Goal: Task Accomplishment & Management: Use online tool/utility

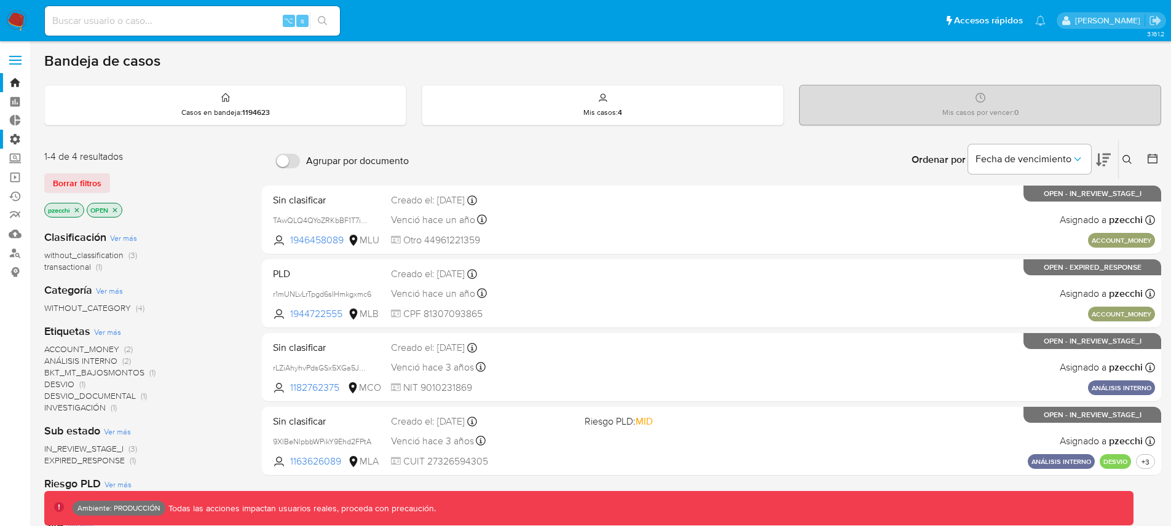
click at [18, 143] on label "Administración" at bounding box center [73, 139] width 146 height 19
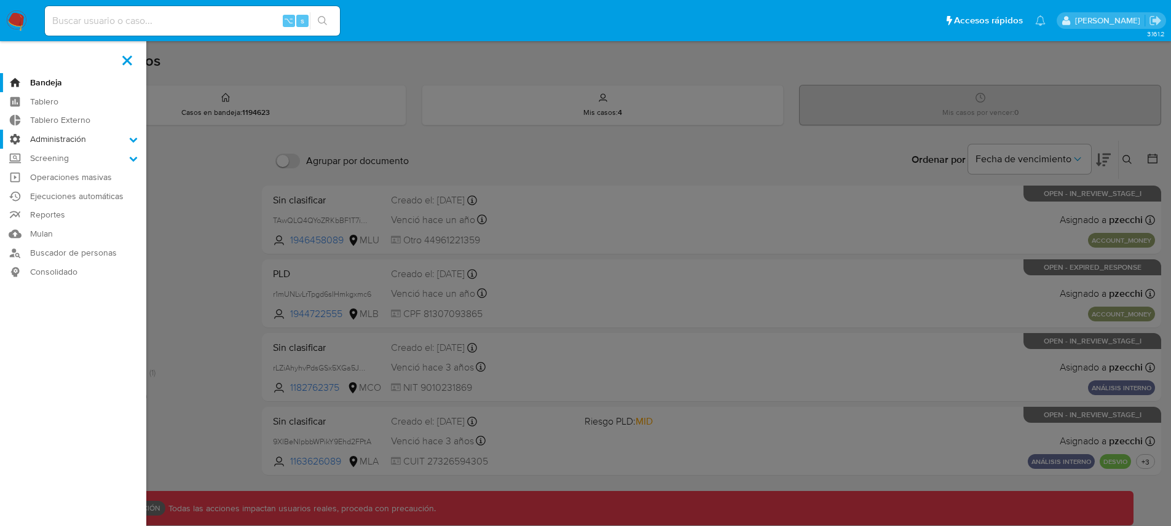
click at [0, 0] on input "Administración" at bounding box center [0, 0] width 0 height 0
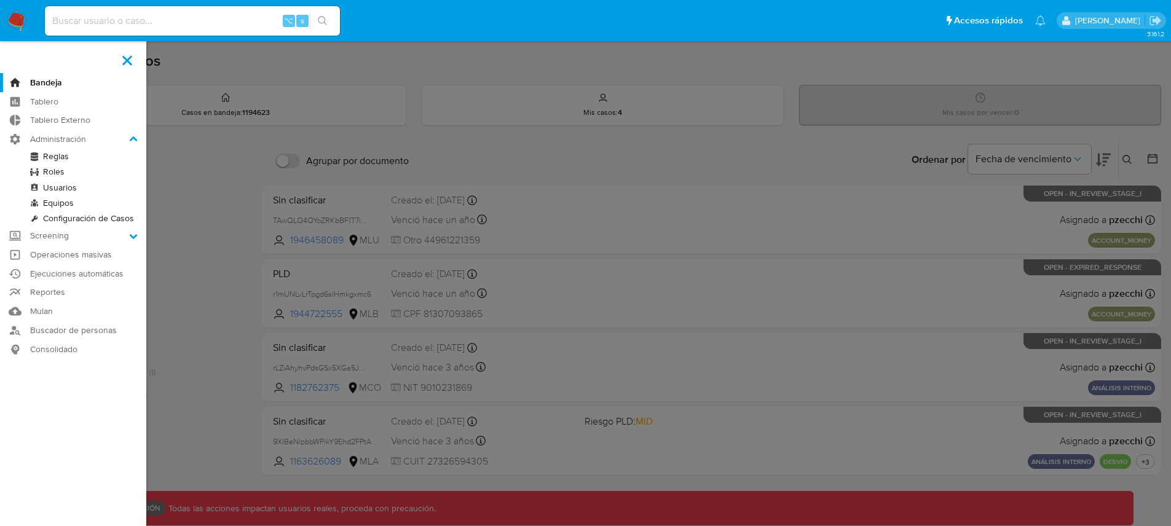
click at [60, 159] on link "Reglas" at bounding box center [73, 156] width 146 height 15
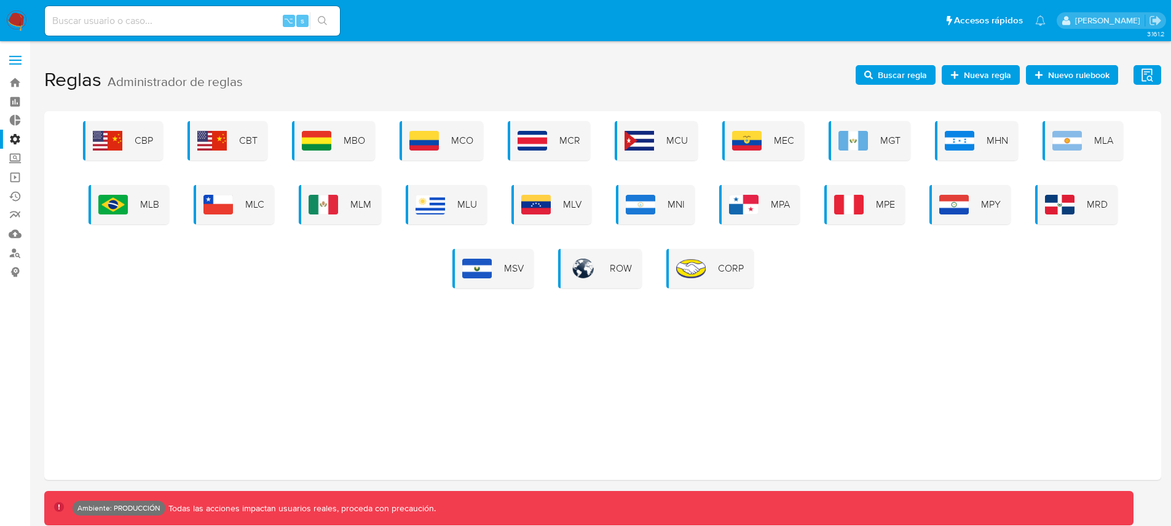
click at [910, 75] on span "Buscar regla" at bounding box center [902, 75] width 49 height 20
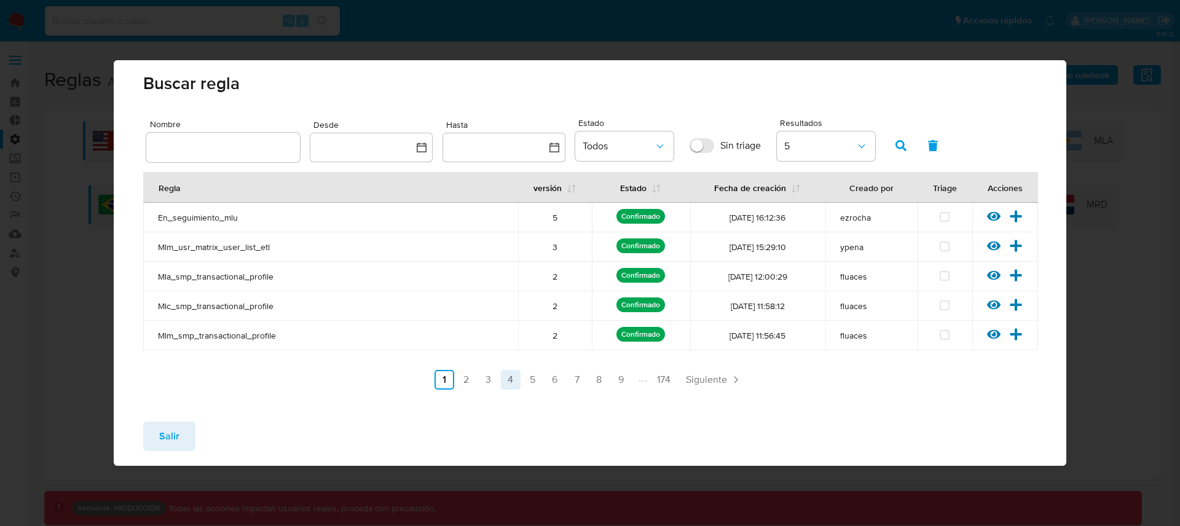
click at [511, 379] on link "4" at bounding box center [511, 380] width 20 height 20
click at [998, 246] on icon at bounding box center [994, 246] width 14 height 9
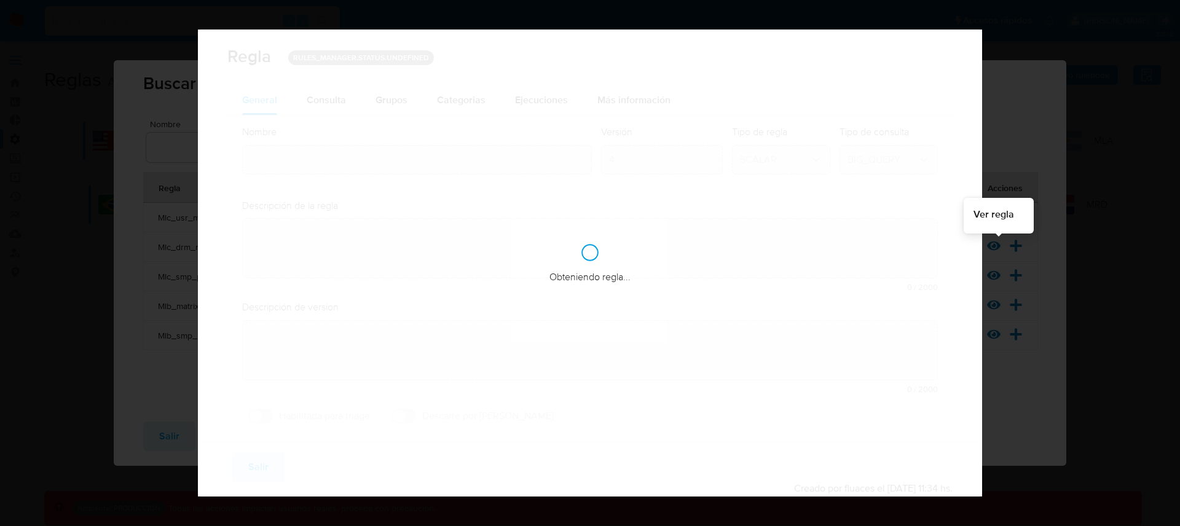
type input "Mlc_drm_matrix"
type textarea "Rule que contiene lógica de cálculo de riesgo. como pertenece al rulebook drm l…"
type textarea "Ppld-6102 - modificación de queries para exceptuar payments de movimientos de p…"
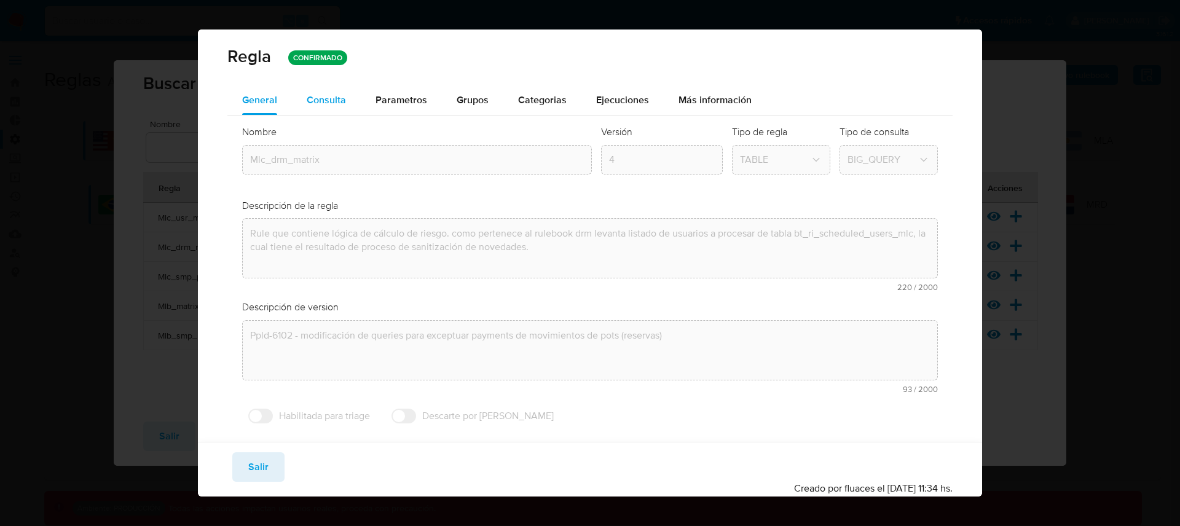
click at [324, 111] on div "Consulta" at bounding box center [326, 100] width 39 height 30
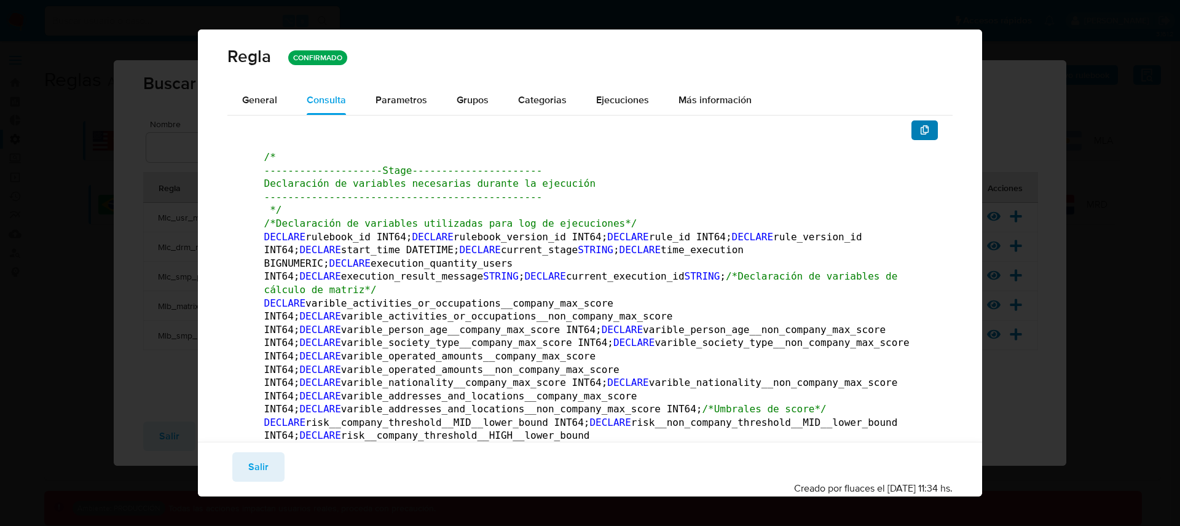
click at [920, 128] on icon "button" at bounding box center [925, 130] width 10 height 10
click at [253, 462] on span "Salir" at bounding box center [258, 467] width 20 height 27
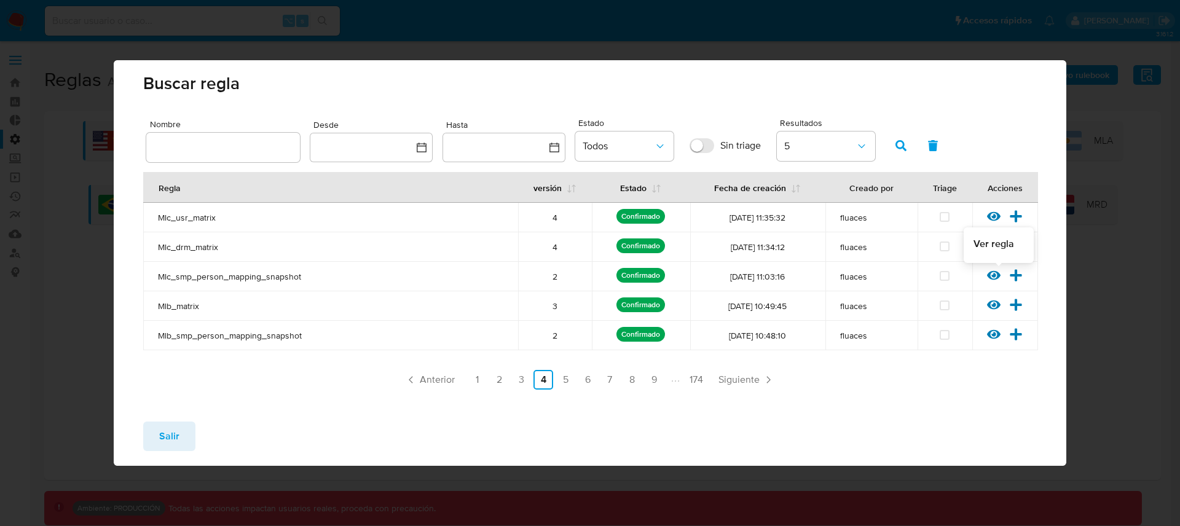
click at [998, 274] on icon at bounding box center [994, 275] width 14 height 9
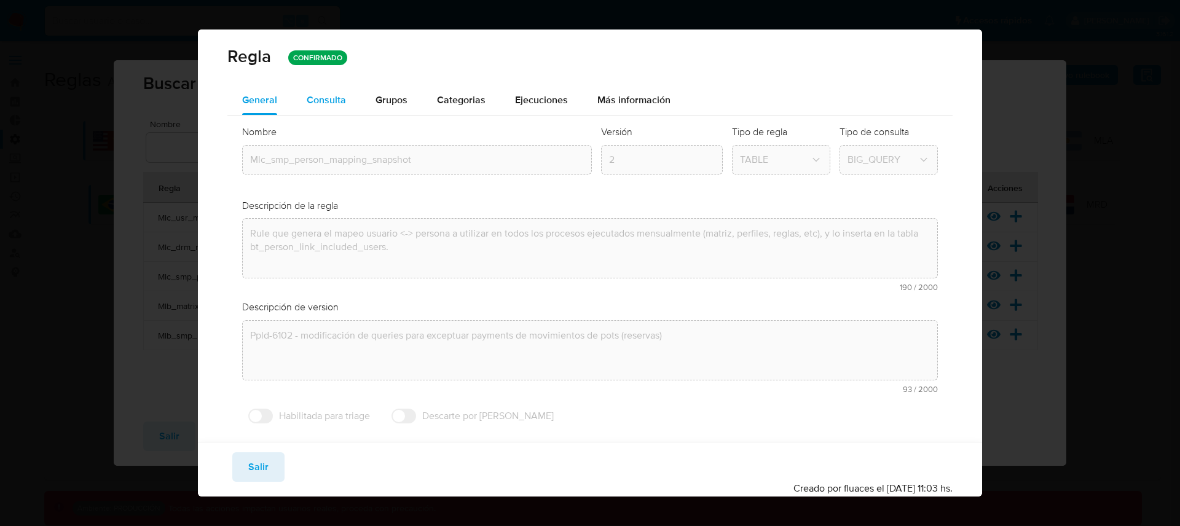
click at [328, 99] on span "Consulta" at bounding box center [326, 100] width 39 height 14
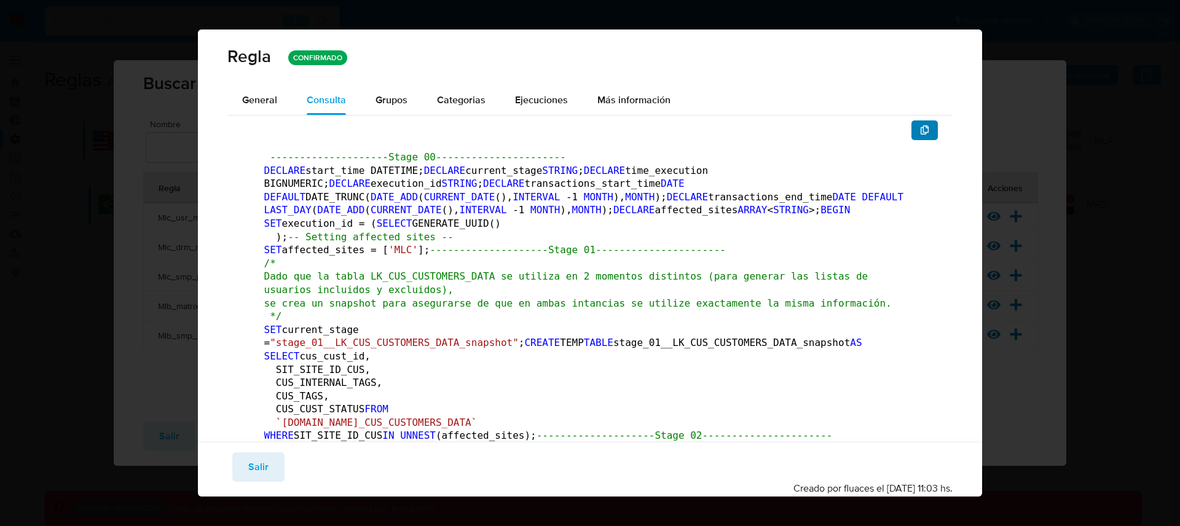
click at [923, 128] on button "button" at bounding box center [924, 130] width 27 height 20
click at [253, 462] on span "Salir" at bounding box center [258, 467] width 20 height 27
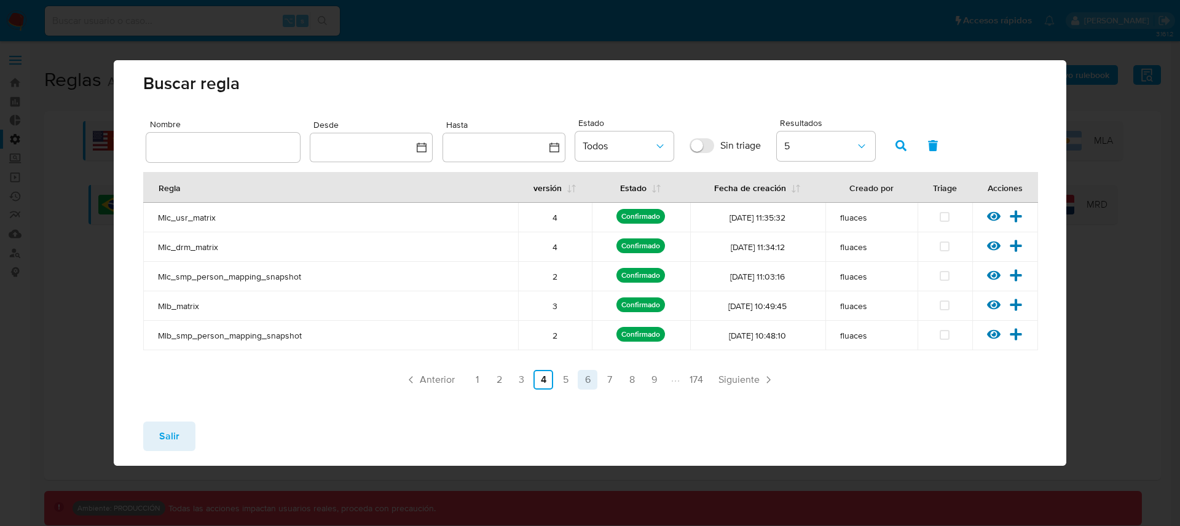
click at [593, 382] on link "6" at bounding box center [588, 380] width 20 height 20
click at [995, 277] on icon at bounding box center [994, 276] width 14 height 14
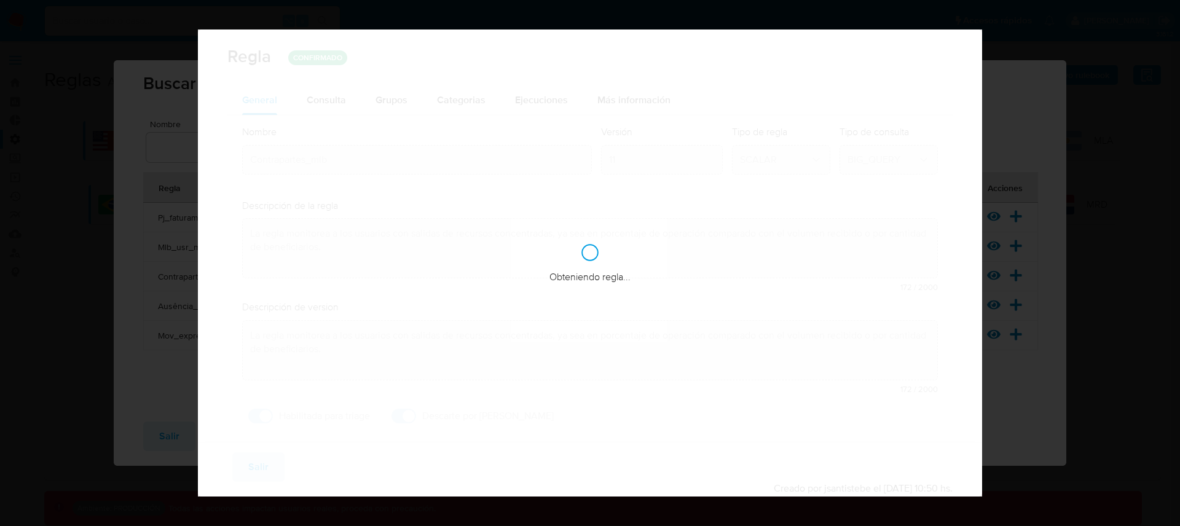
checkbox input "true"
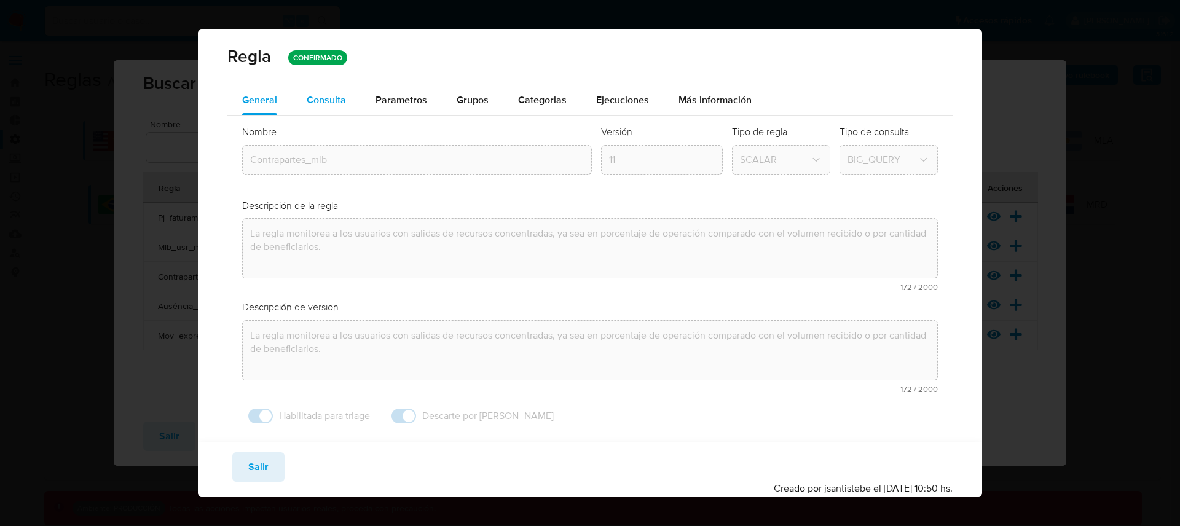
click at [307, 108] on div "Consulta" at bounding box center [326, 100] width 39 height 30
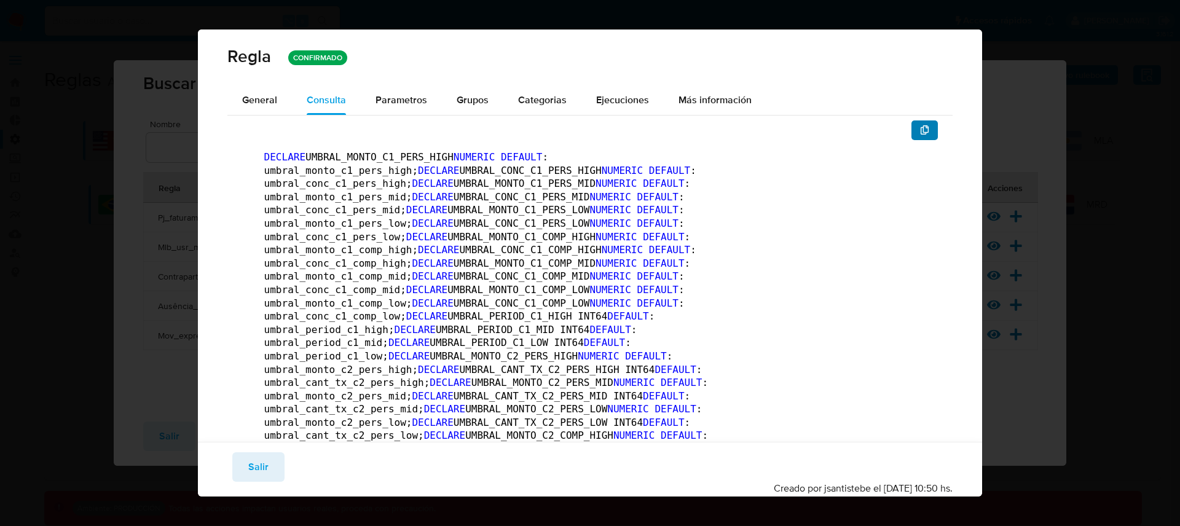
click at [923, 130] on button "button" at bounding box center [924, 130] width 27 height 20
click at [258, 463] on span "Salir" at bounding box center [258, 467] width 20 height 27
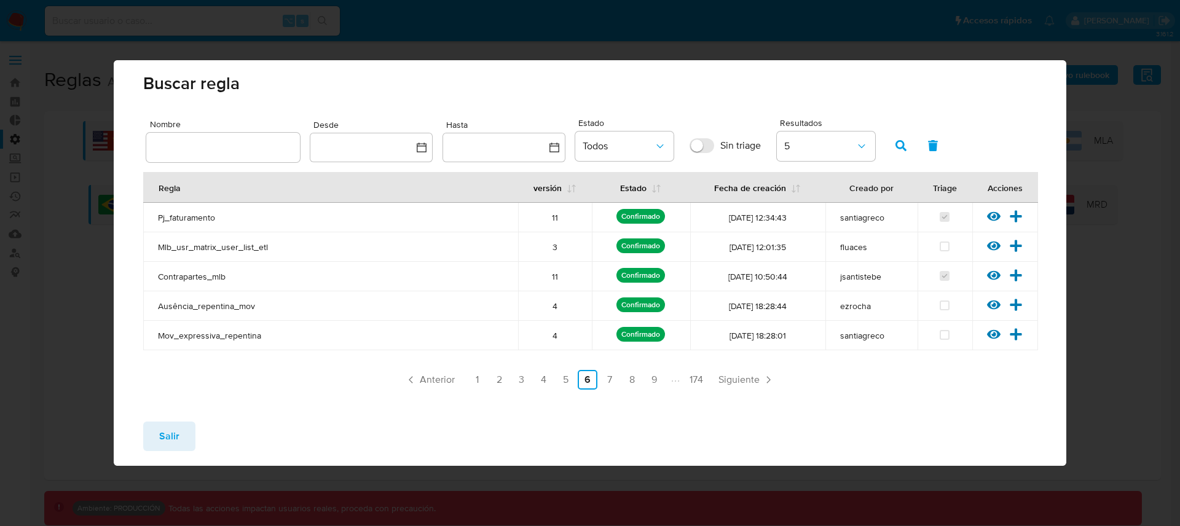
click at [178, 446] on button "Salir" at bounding box center [169, 437] width 52 height 30
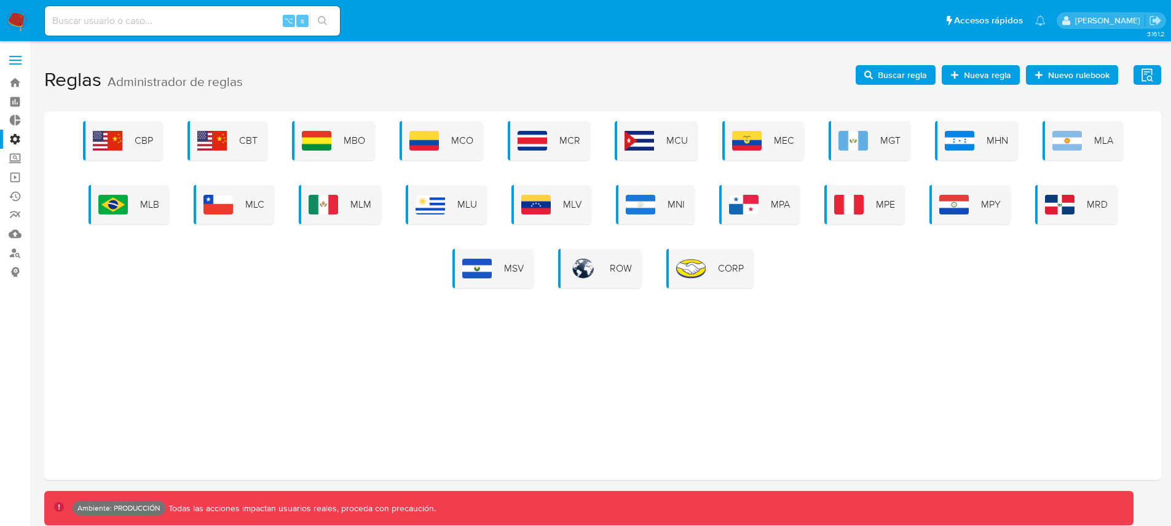
click at [1127, 140] on div "CBP CBT MBO MCO MCR MCU MEC MGT MHN MLA MLB MLC MLM MLU MLV MNI MPA MPE MPY MRD…" at bounding box center [602, 204] width 1097 height 167
click at [1115, 144] on div "MLA" at bounding box center [1082, 140] width 81 height 39
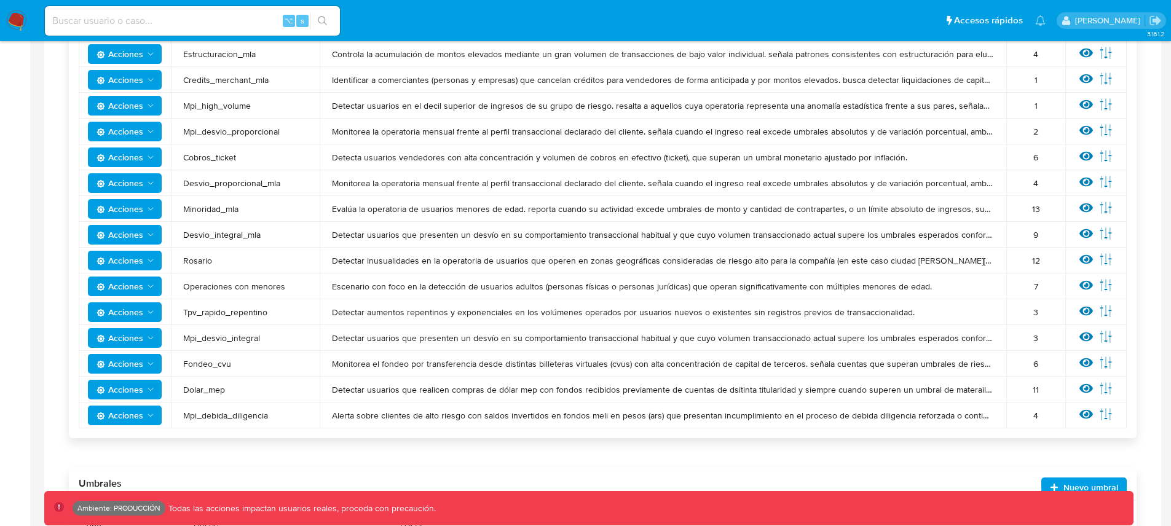
scroll to position [510, 0]
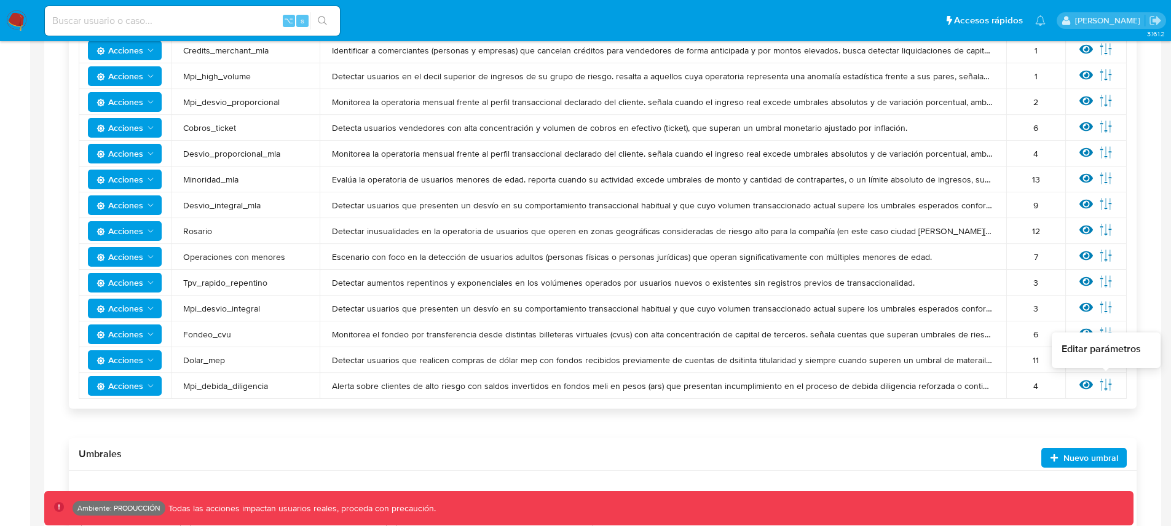
click at [1103, 385] on icon at bounding box center [1106, 385] width 14 height 14
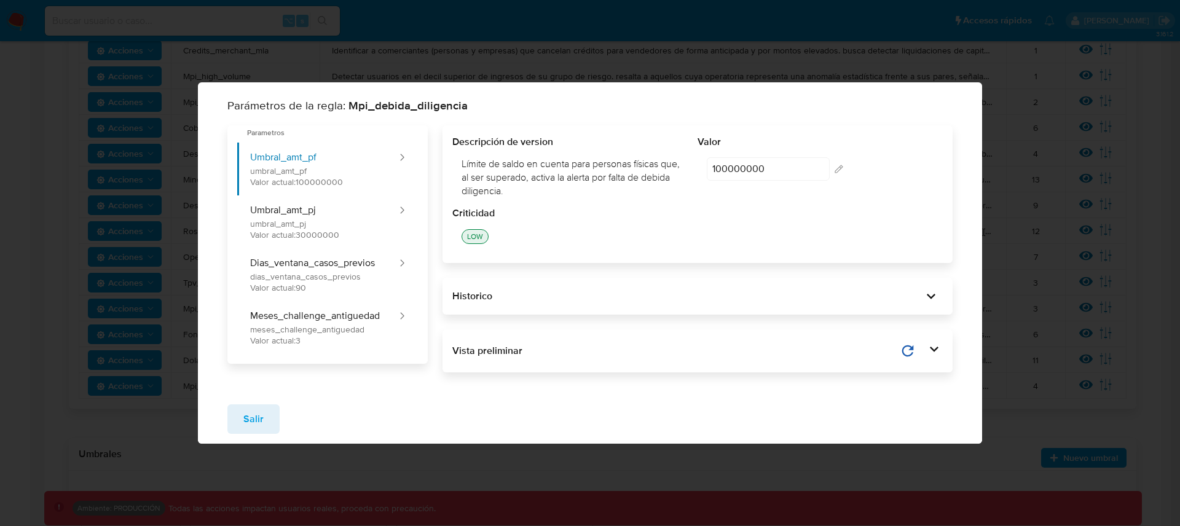
click at [264, 421] on button "Salir" at bounding box center [253, 419] width 52 height 30
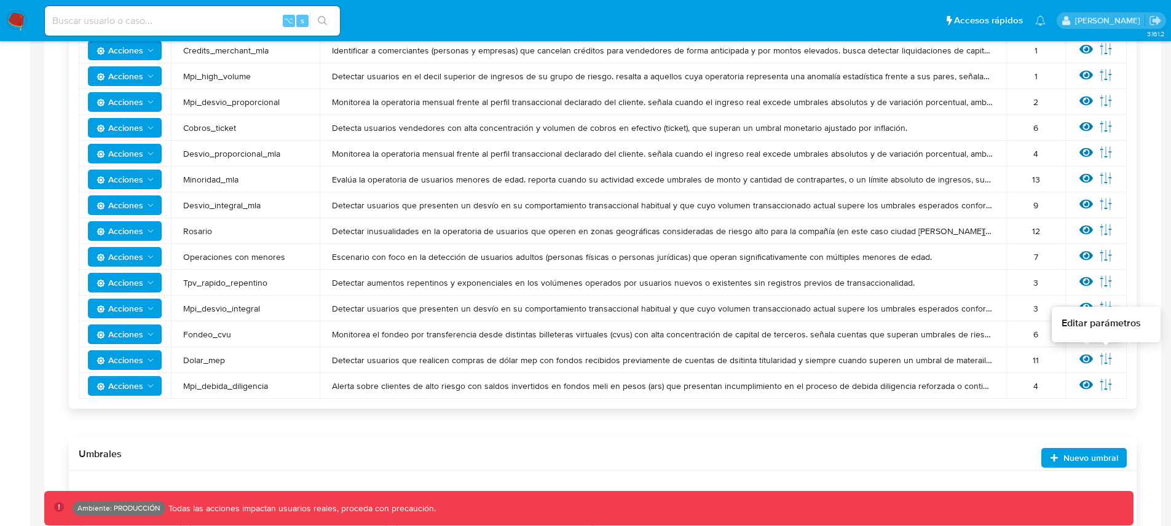
click at [1106, 358] on icon at bounding box center [1105, 359] width 11 height 12
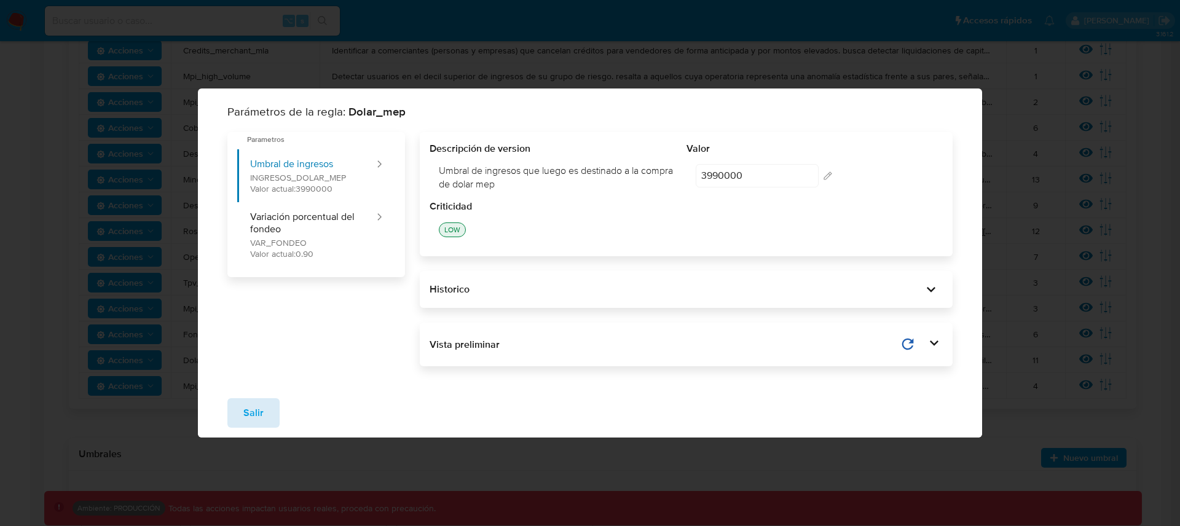
click at [257, 404] on span "Salir" at bounding box center [253, 413] width 20 height 27
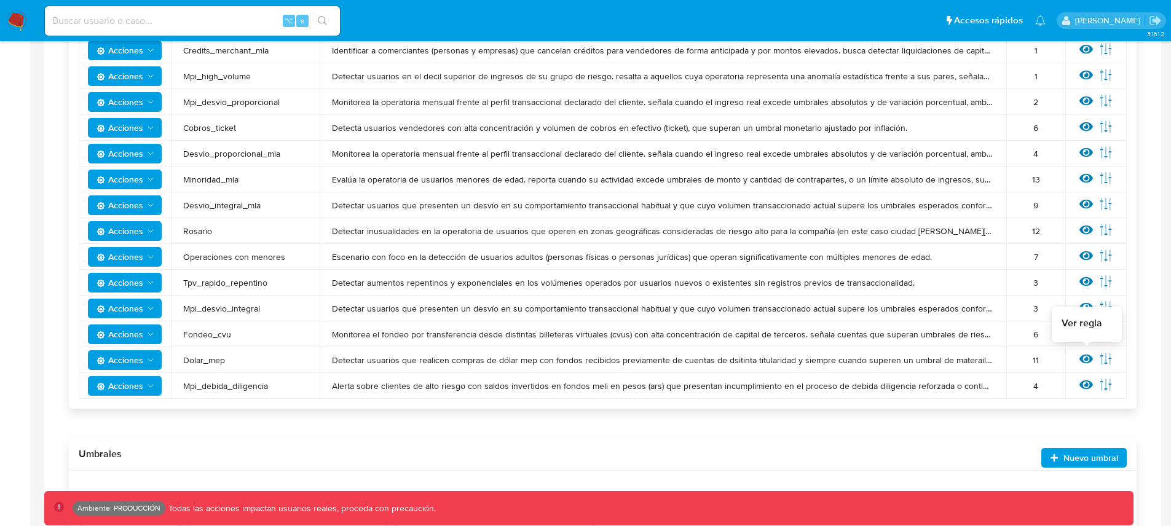
click at [1085, 361] on icon at bounding box center [1086, 359] width 14 height 9
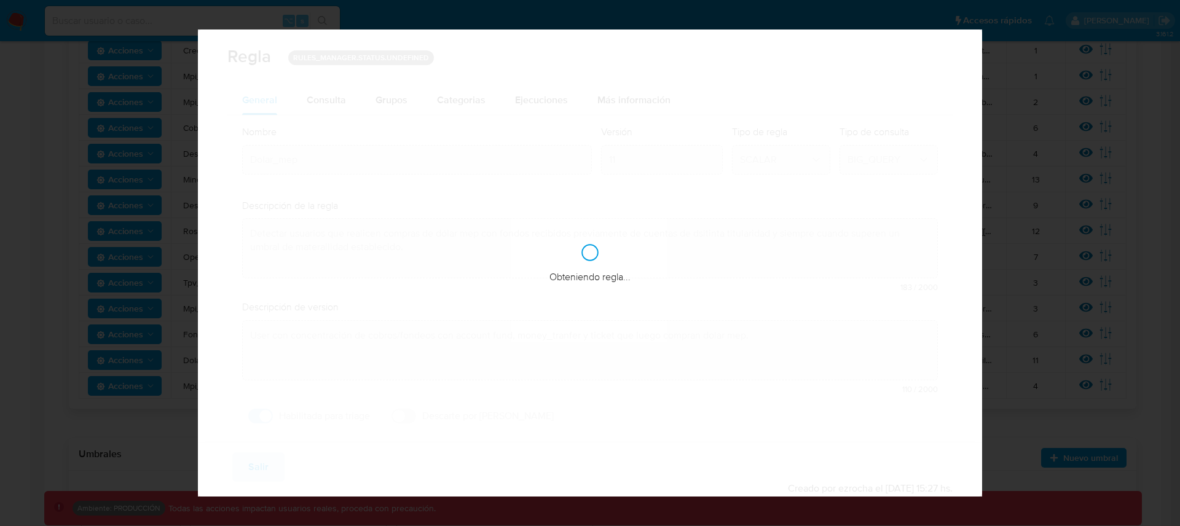
checkbox input "true"
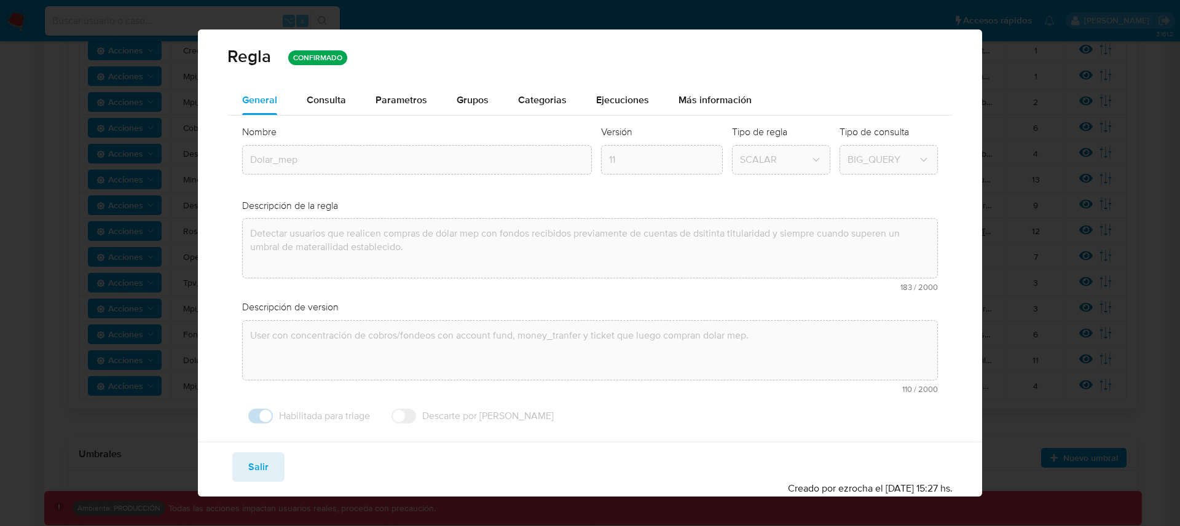
click at [336, 100] on span "Consulta" at bounding box center [326, 100] width 39 height 14
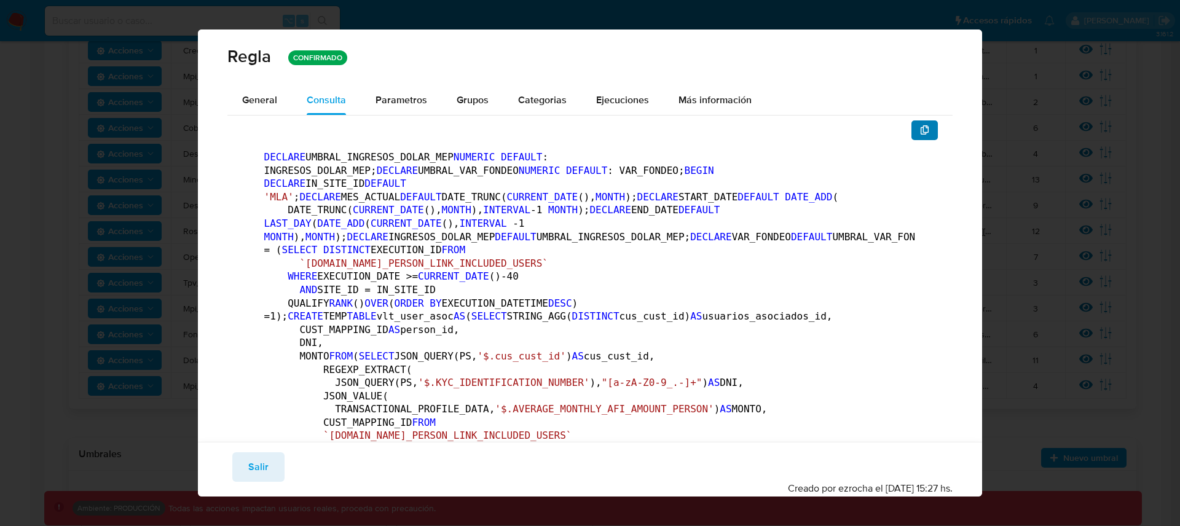
click at [925, 131] on button "button" at bounding box center [924, 130] width 27 height 20
click at [911, 127] on button "button" at bounding box center [924, 130] width 27 height 20
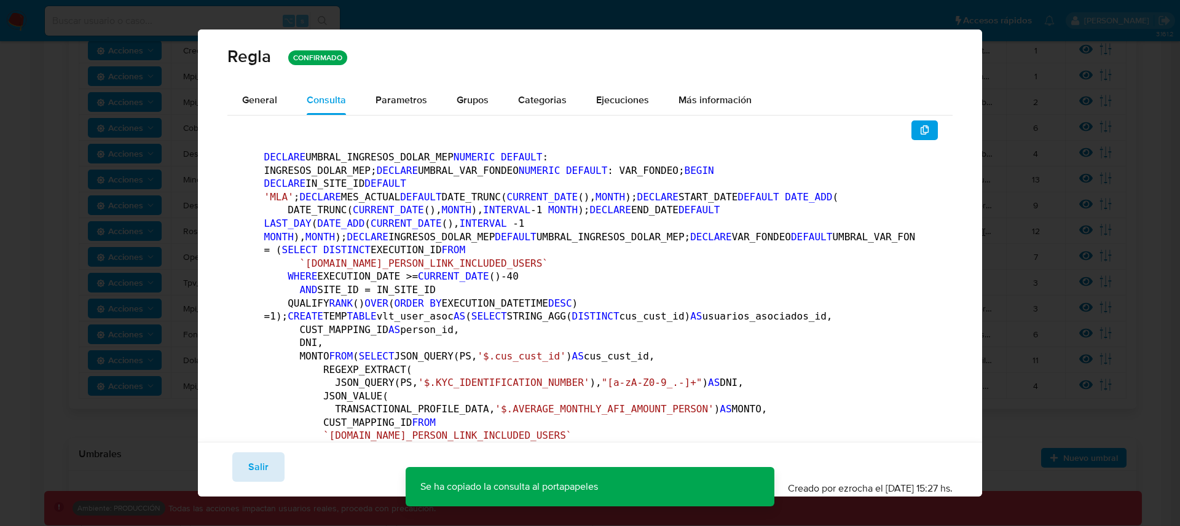
click at [274, 470] on button "Salir" at bounding box center [258, 467] width 52 height 30
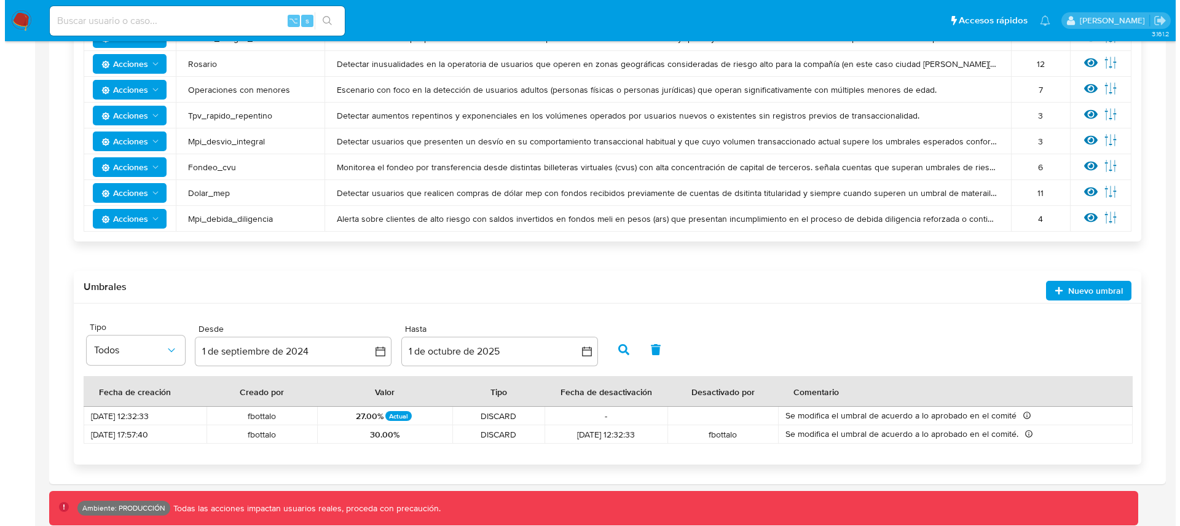
scroll to position [688, 0]
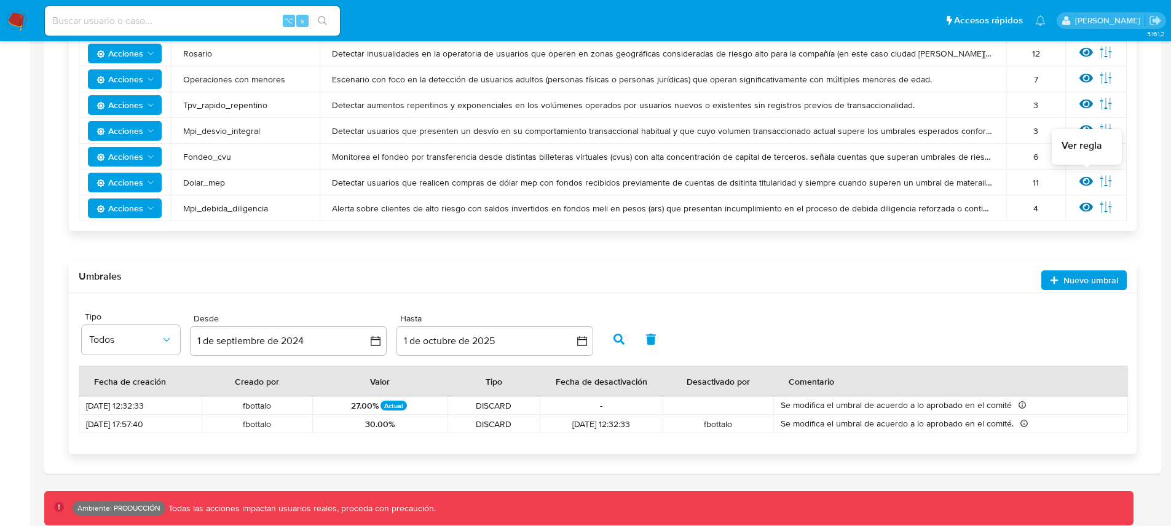
click at [1084, 178] on icon at bounding box center [1086, 181] width 14 height 9
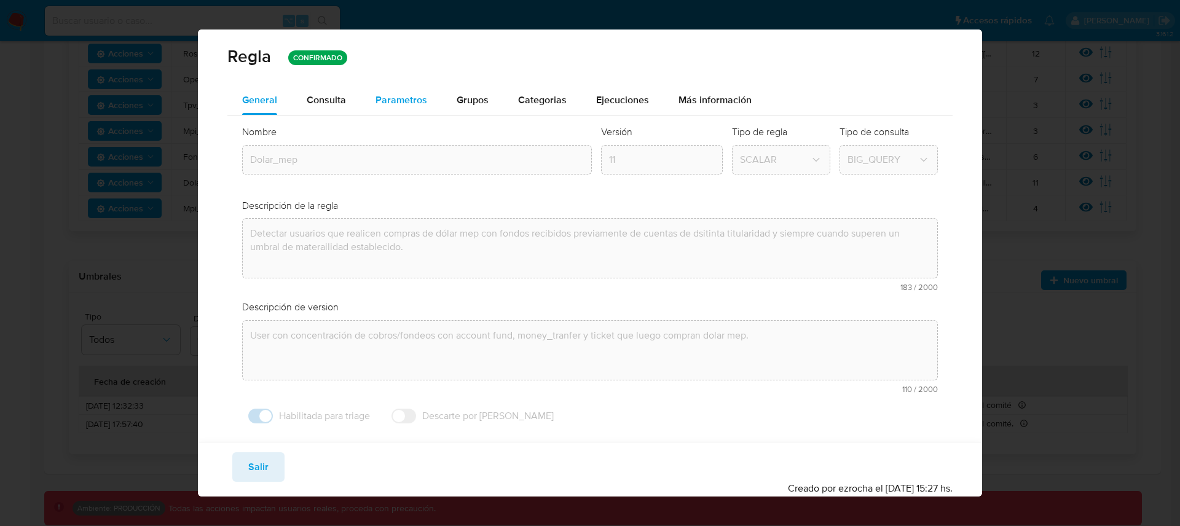
drag, startPoint x: 367, startPoint y: 79, endPoint x: 381, endPoint y: 93, distance: 20.0
click at [367, 79] on div "[PERSON_NAME] CONFIRMADO" at bounding box center [590, 58] width 785 height 56
click at [382, 94] on span "Parametros" at bounding box center [402, 100] width 52 height 14
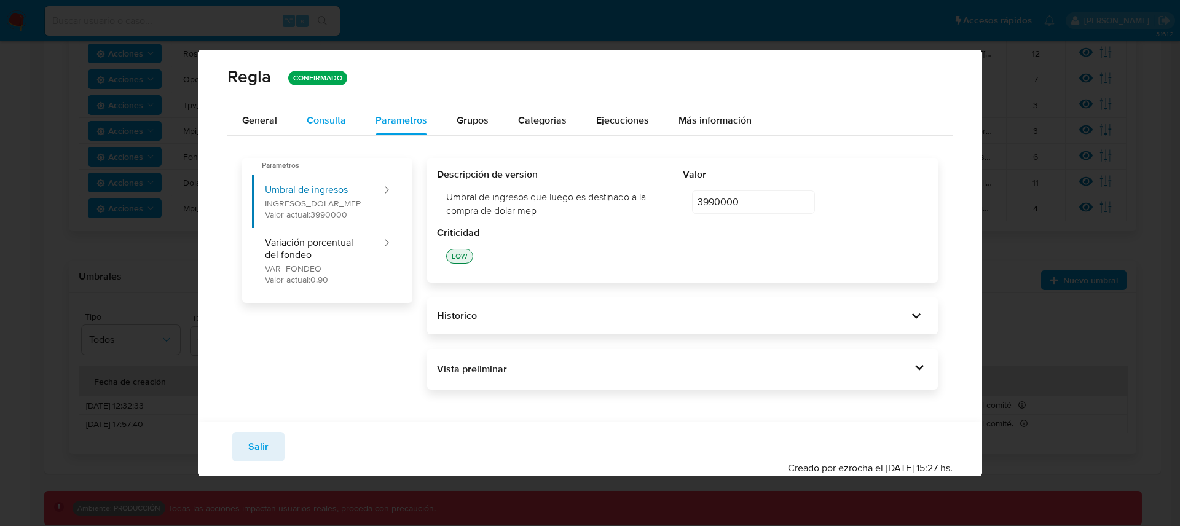
click at [345, 106] on button "Consulta" at bounding box center [326, 121] width 69 height 30
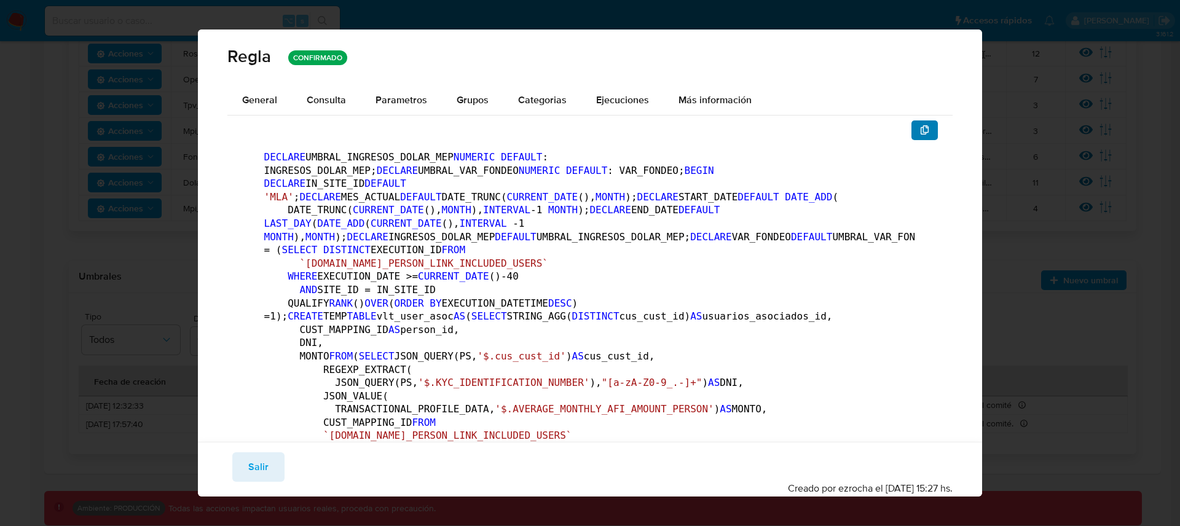
click at [911, 134] on button "button" at bounding box center [924, 130] width 27 height 20
